Goal: Find specific page/section: Find specific page/section

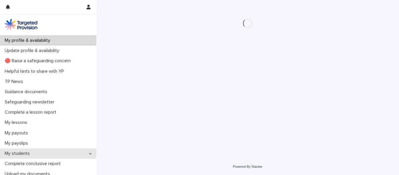
click at [41, 151] on div "My students" at bounding box center [48, 153] width 96 height 10
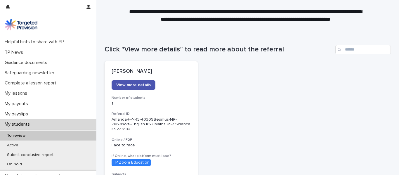
scroll to position [25, 0]
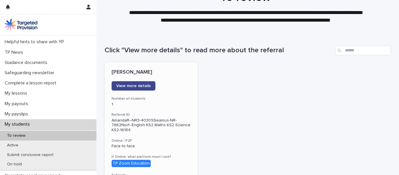
click at [142, 84] on span "View more details" at bounding box center [133, 86] width 34 height 4
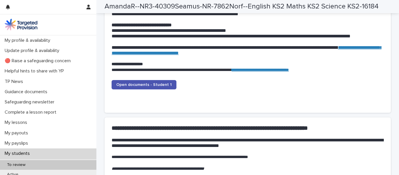
scroll to position [604, 0]
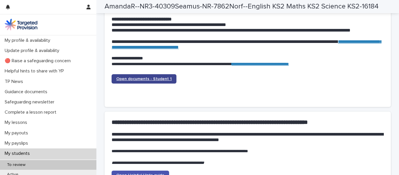
click at [157, 79] on span "Open documents - Student 1" at bounding box center [143, 79] width 55 height 4
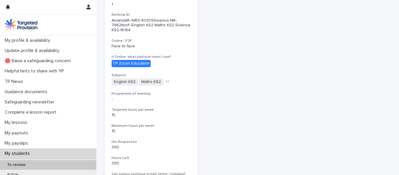
scroll to position [24, 0]
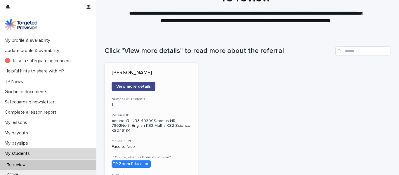
click at [136, 85] on span "View more details" at bounding box center [133, 86] width 34 height 4
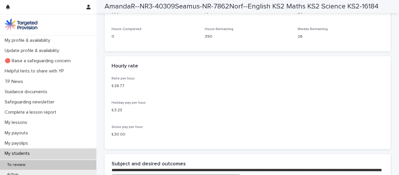
scroll to position [1077, 0]
